Goal: Information Seeking & Learning: Learn about a topic

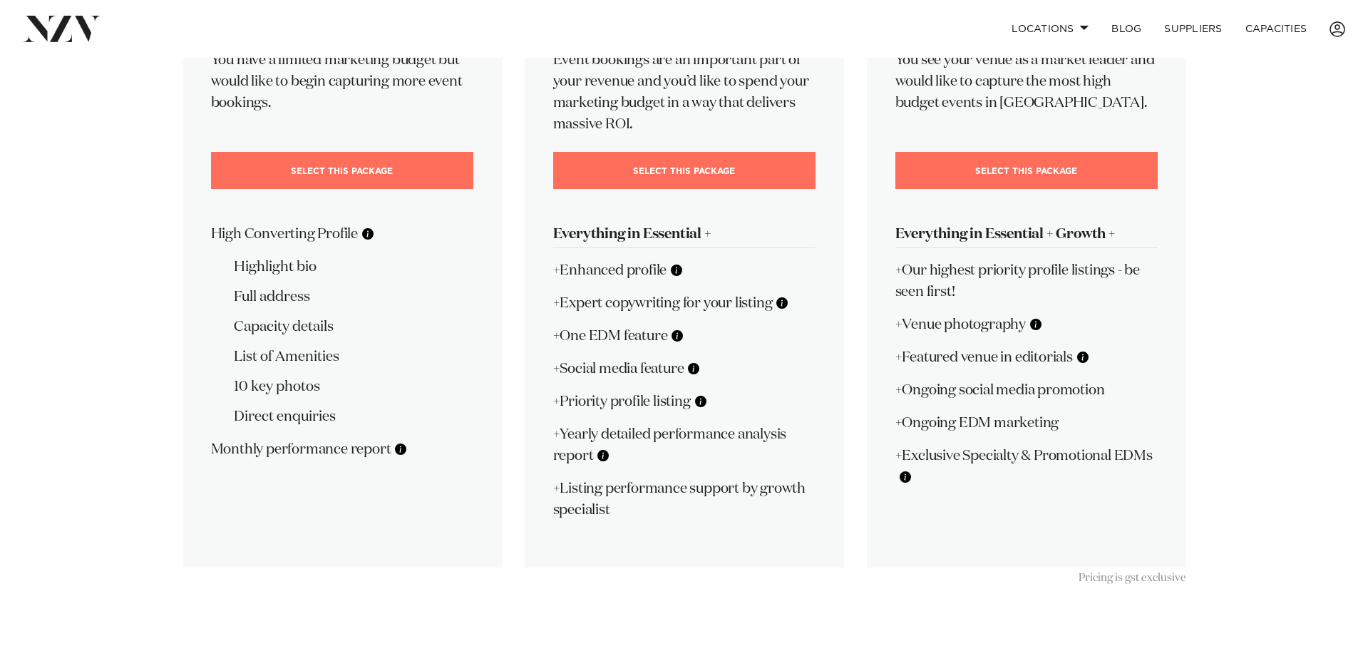
scroll to position [291, 0]
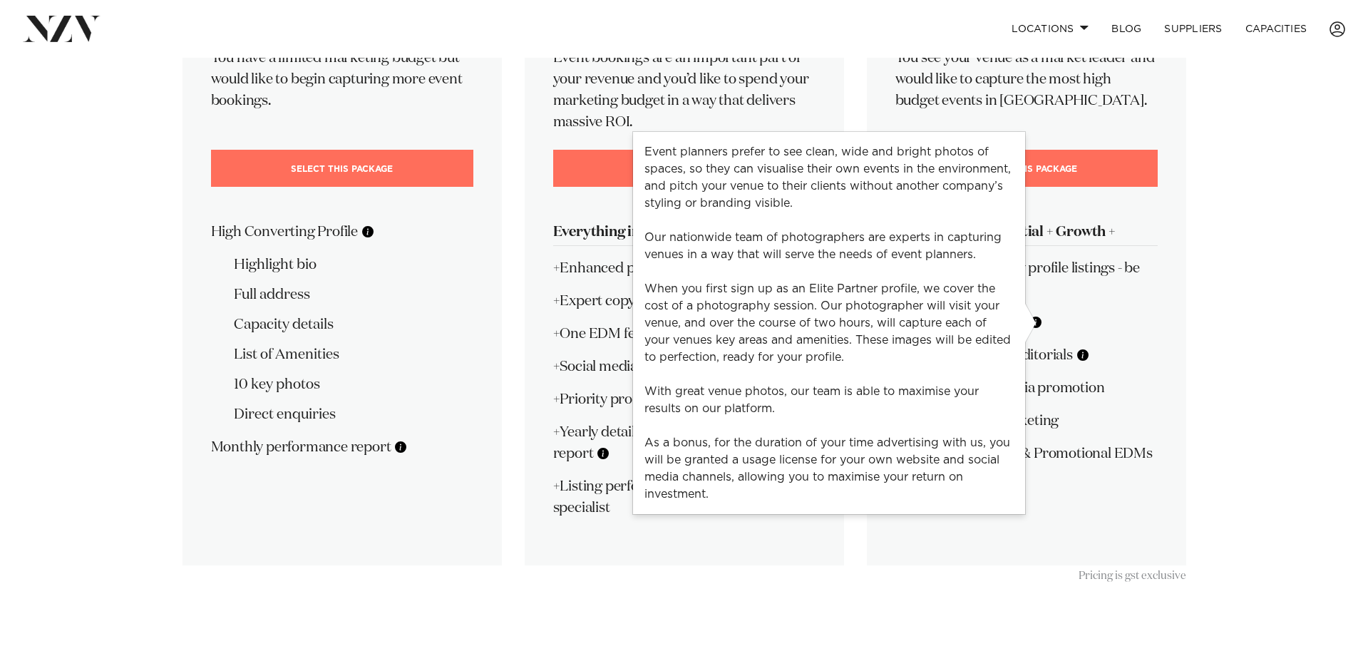
click at [1038, 321] on button at bounding box center [1036, 322] width 14 height 14
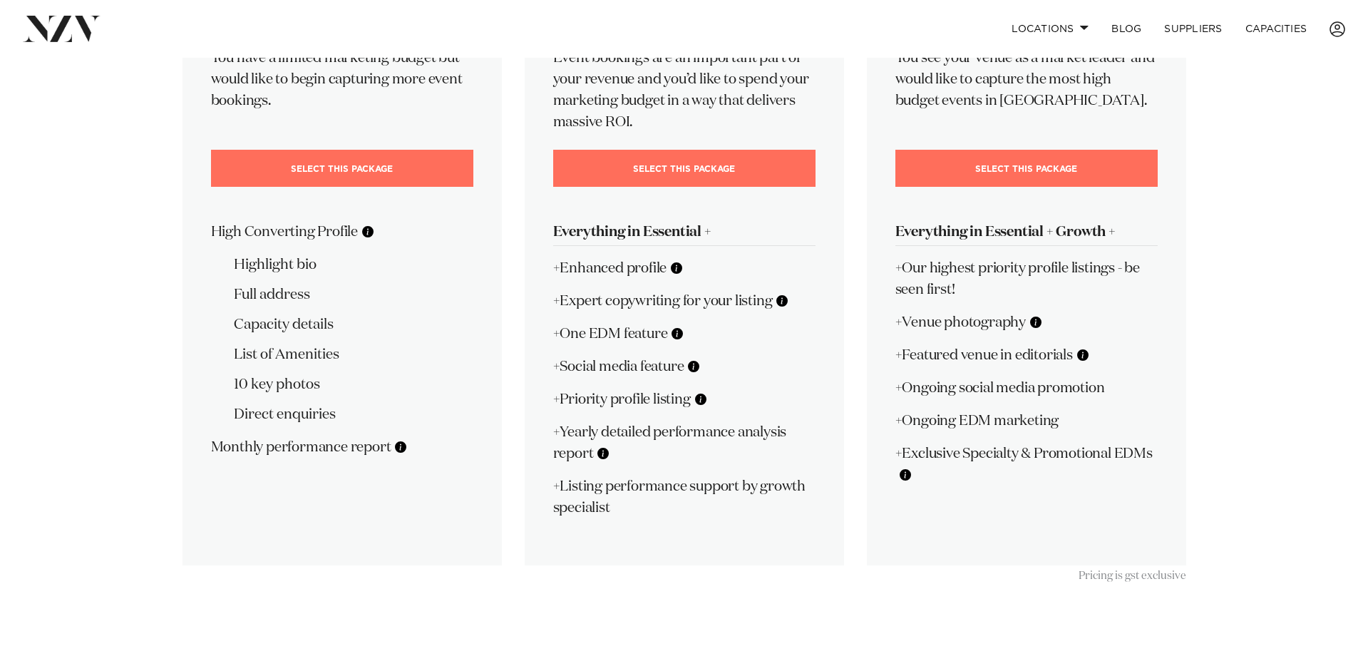
click at [1117, 340] on div "💍 Elite Partner $379 +GST / mo Billed monthly You see your venue as a market le…" at bounding box center [1026, 221] width 319 height 685
click at [1085, 356] on button at bounding box center [1083, 355] width 14 height 14
click at [1125, 359] on p "+Featured venue in editorials" at bounding box center [1027, 354] width 262 height 21
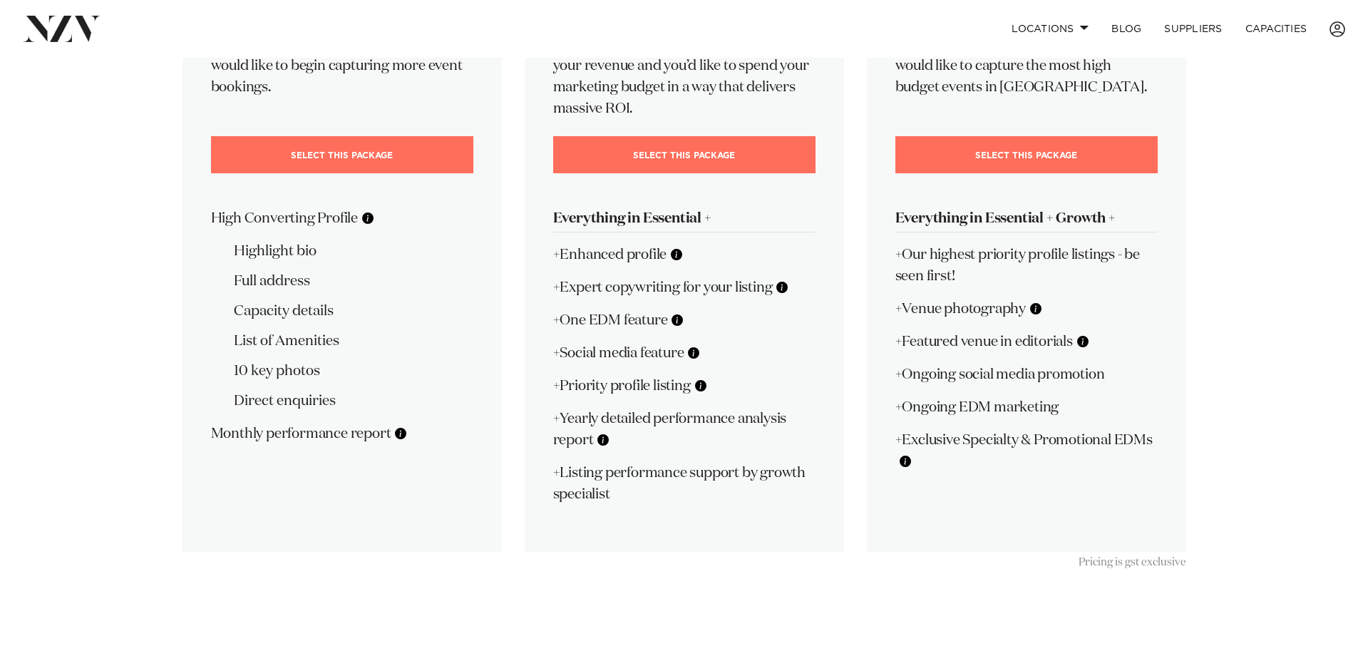
scroll to position [307, 0]
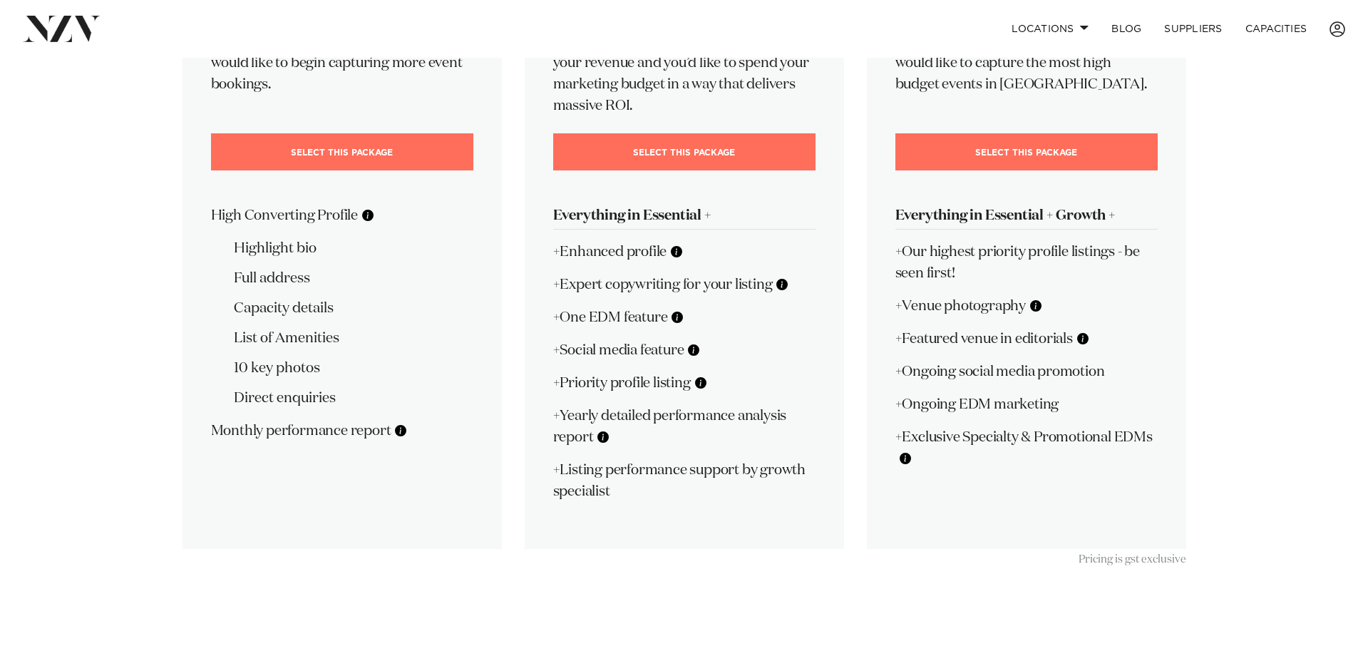
click at [908, 458] on button at bounding box center [906, 458] width 14 height 14
click at [958, 471] on div "💍 Elite Partner $379 +GST / mo Billed monthly You see your venue as a market le…" at bounding box center [1026, 205] width 319 height 685
click at [610, 438] on button at bounding box center [603, 437] width 14 height 14
click at [635, 439] on p "+Yearly detailed performance analysis report" at bounding box center [684, 426] width 262 height 43
click at [911, 464] on button at bounding box center [906, 458] width 14 height 14
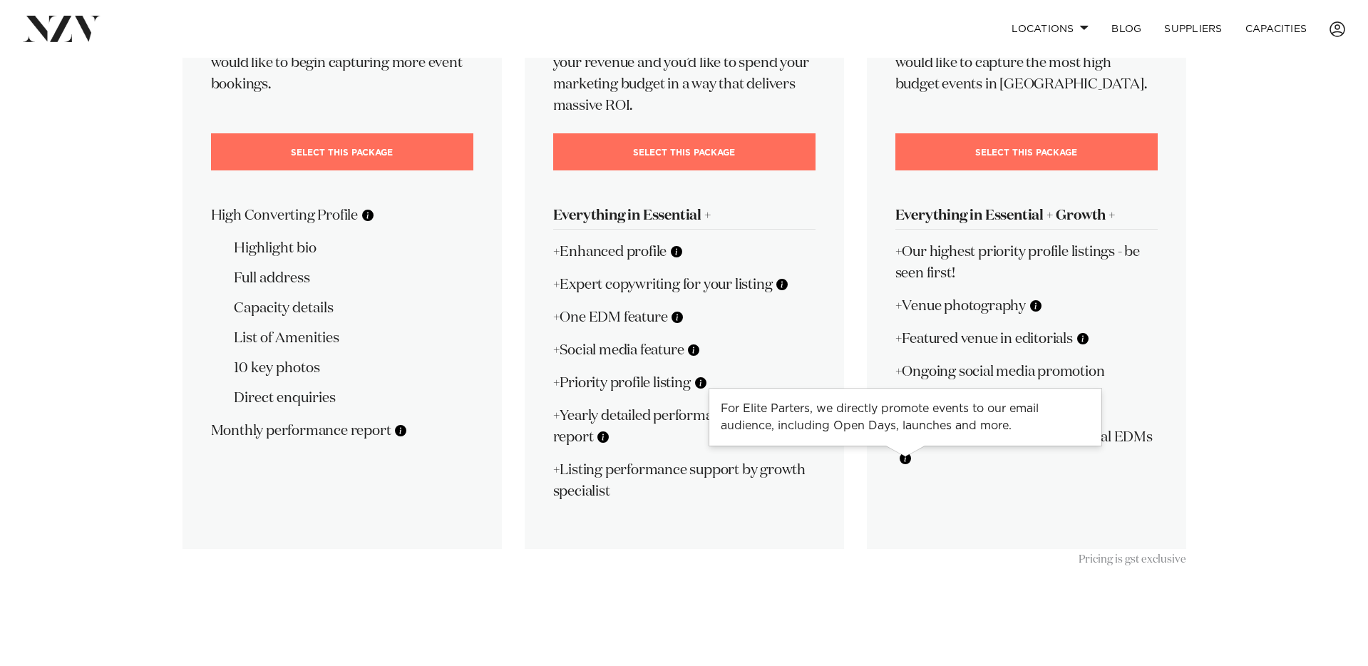
click at [911, 464] on button at bounding box center [906, 458] width 14 height 14
click at [367, 218] on button at bounding box center [368, 215] width 14 height 14
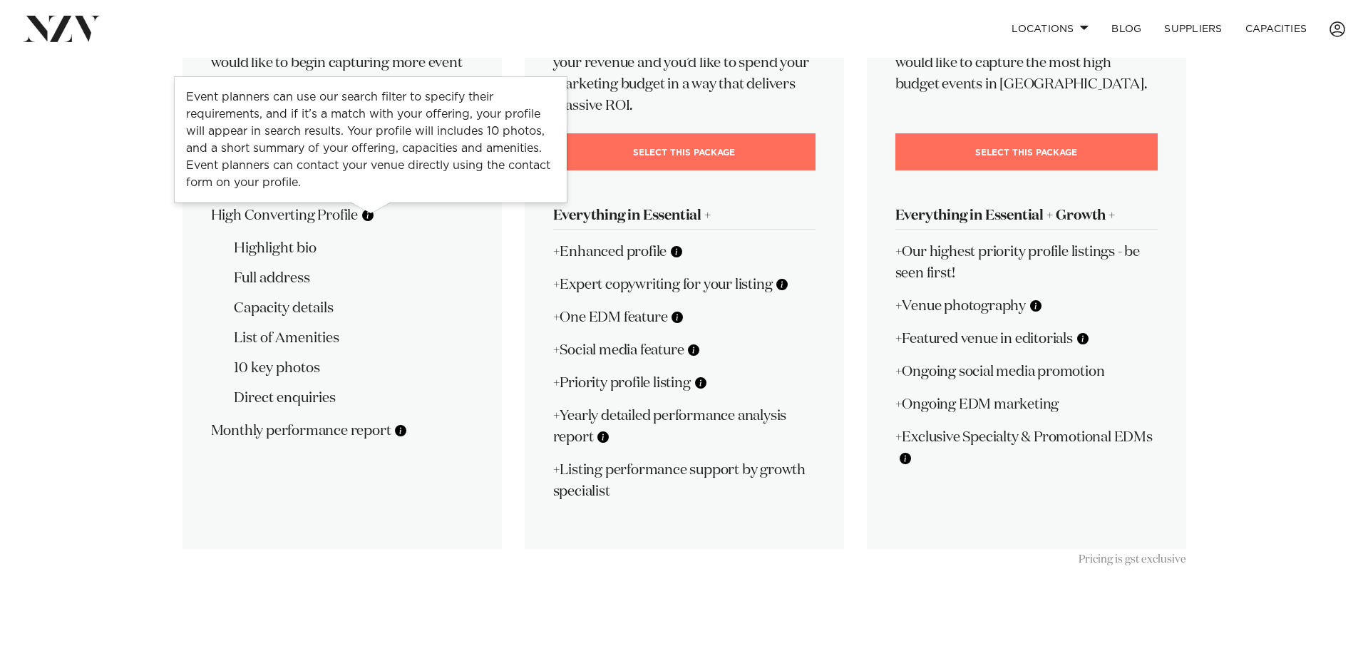
click at [406, 273] on li "Full address" at bounding box center [354, 277] width 240 height 21
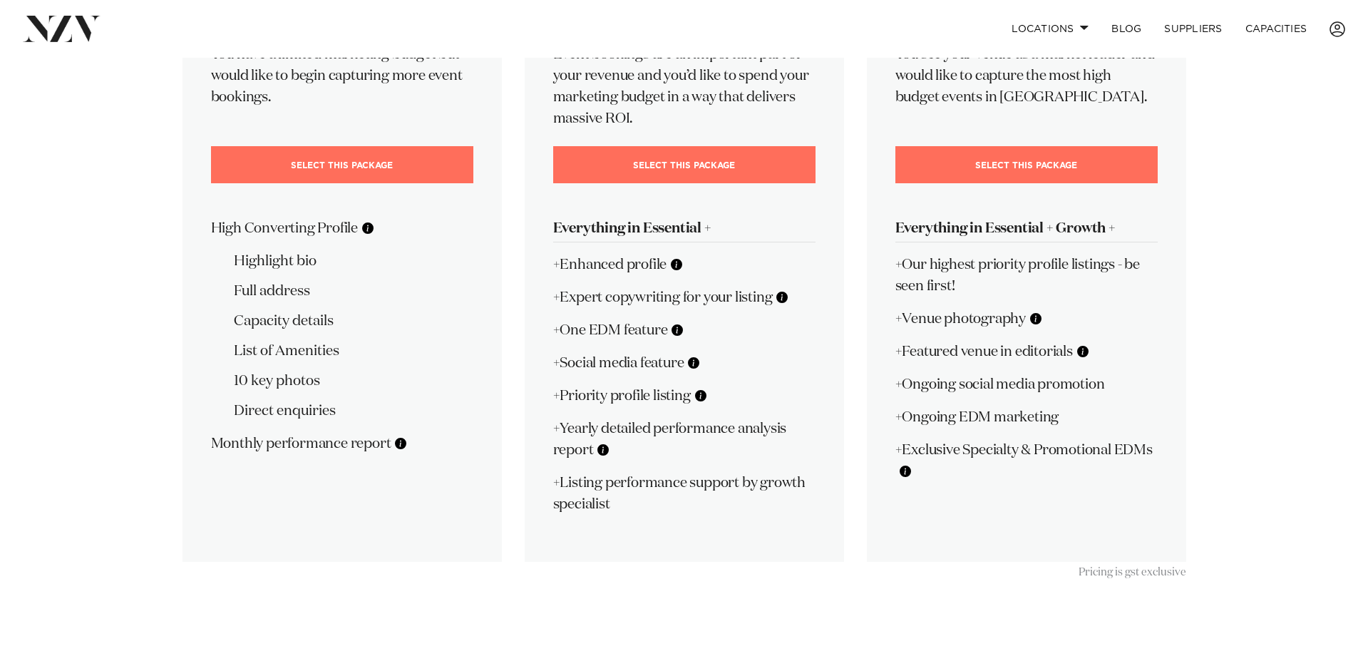
scroll to position [290, 0]
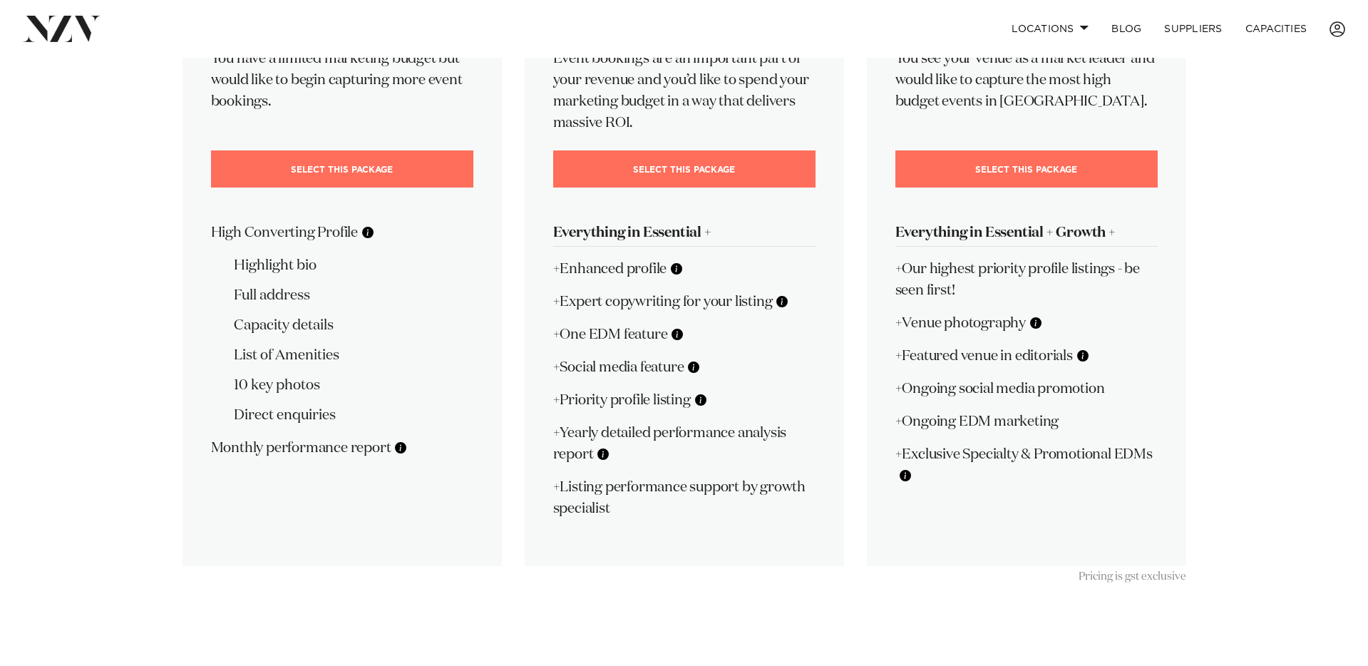
click at [676, 333] on button at bounding box center [677, 334] width 14 height 14
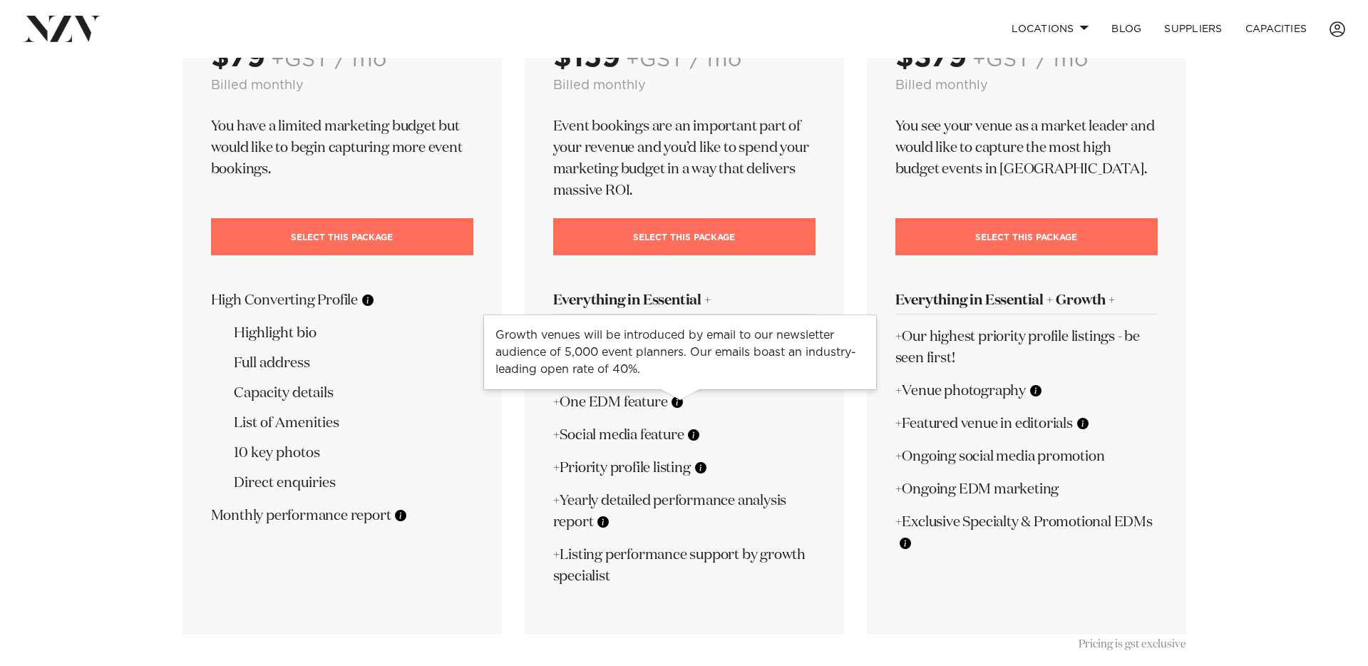
scroll to position [0, 0]
